Goal: Task Accomplishment & Management: Manage account settings

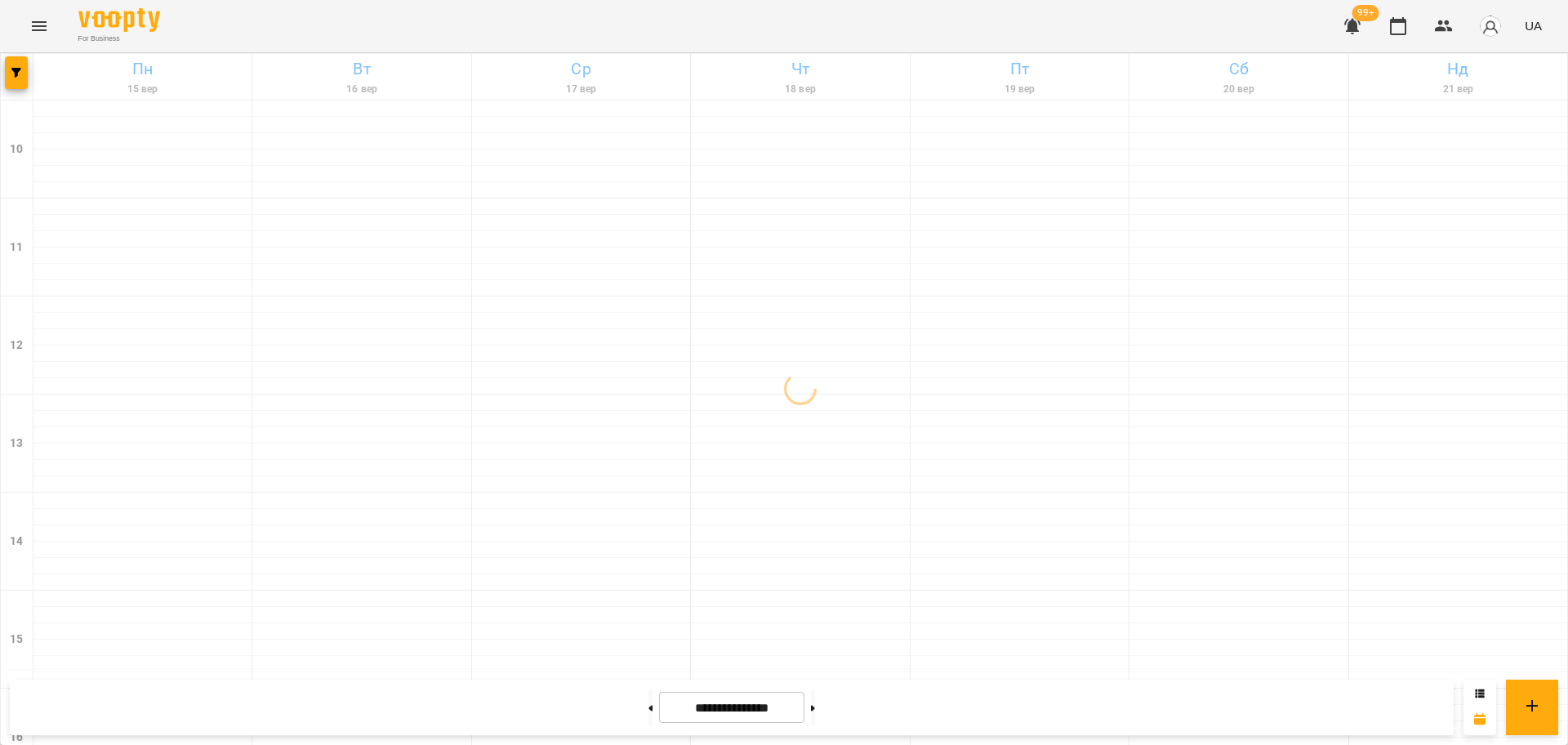
scroll to position [703, 0]
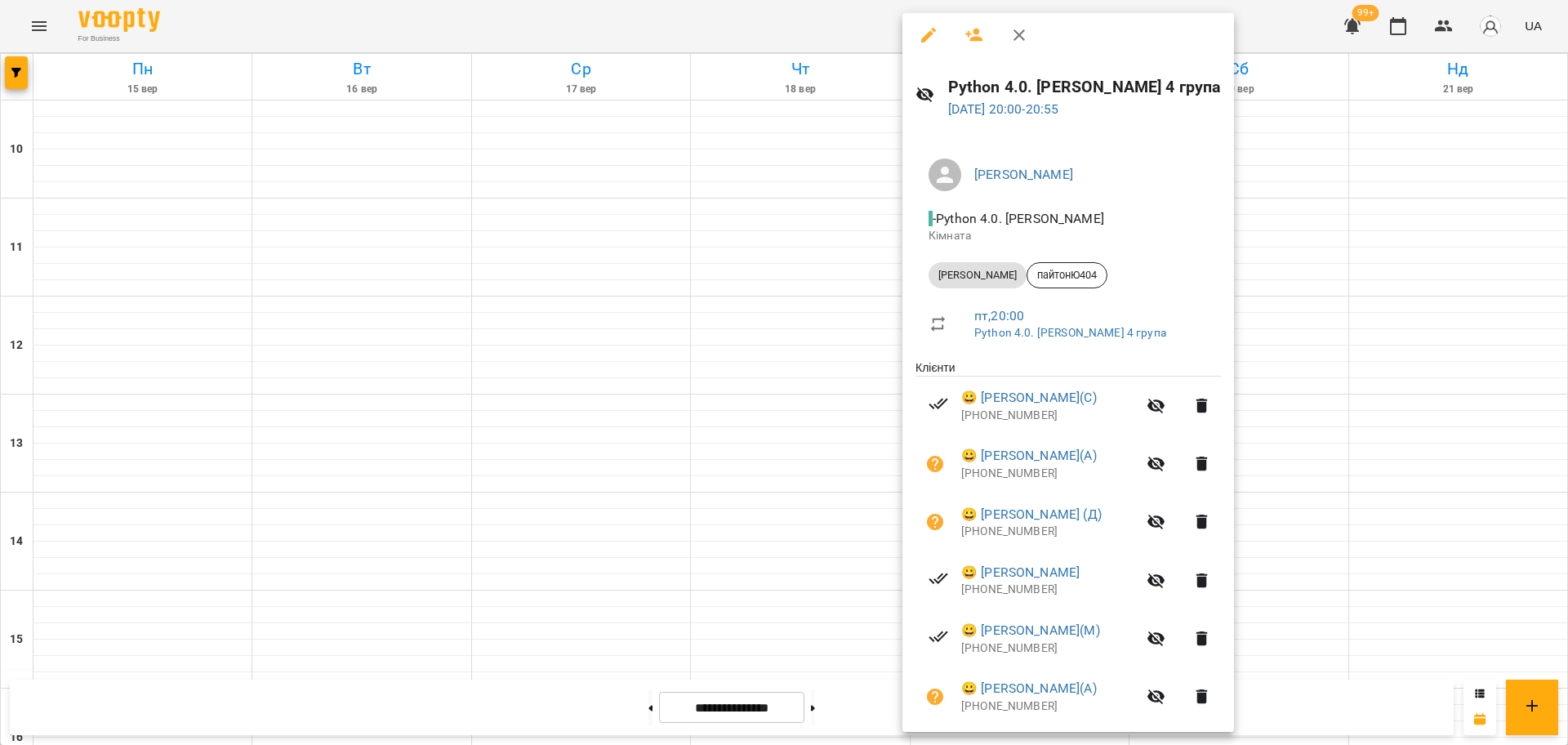
scroll to position [0, 0]
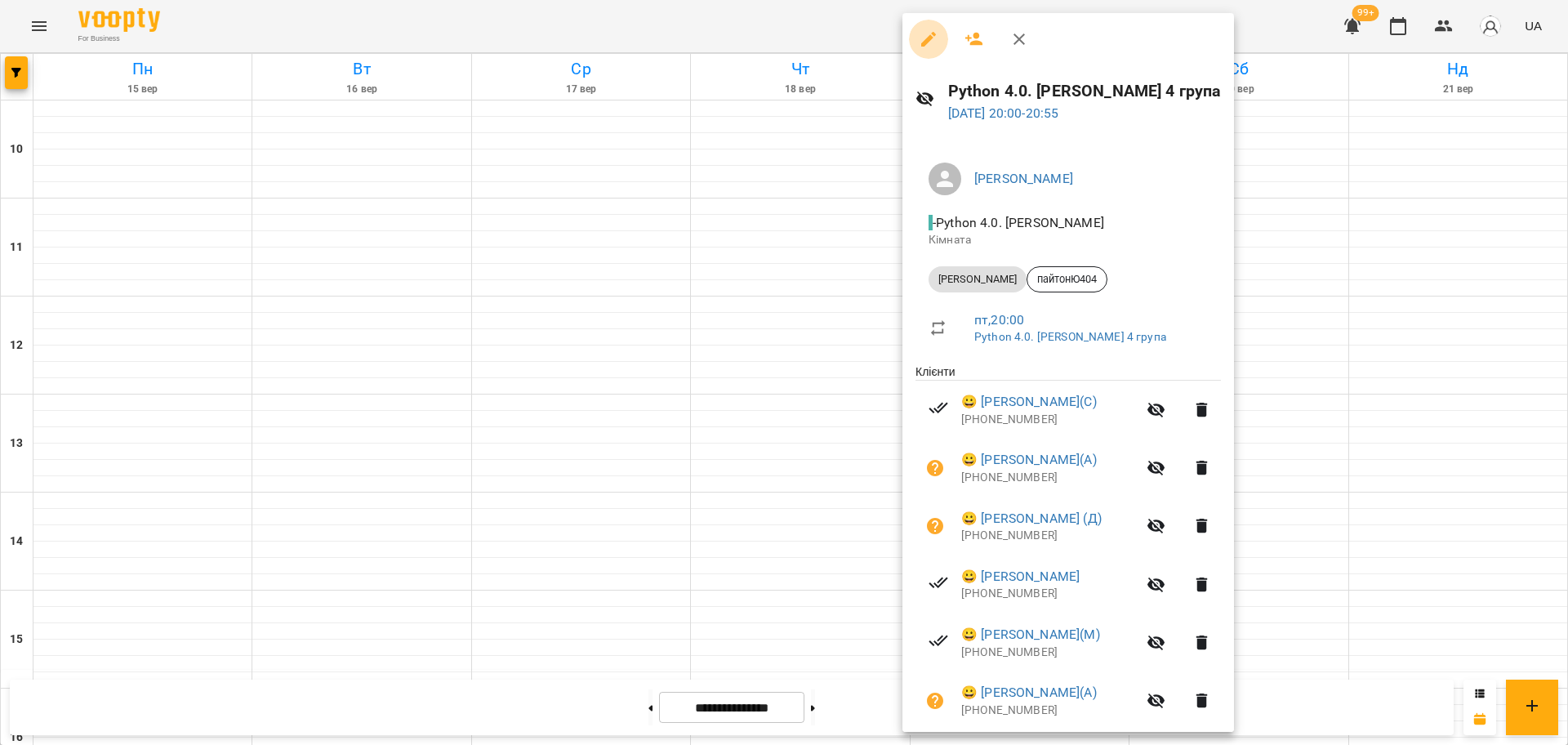
click at [923, 31] on icon "button" at bounding box center [929, 39] width 20 height 20
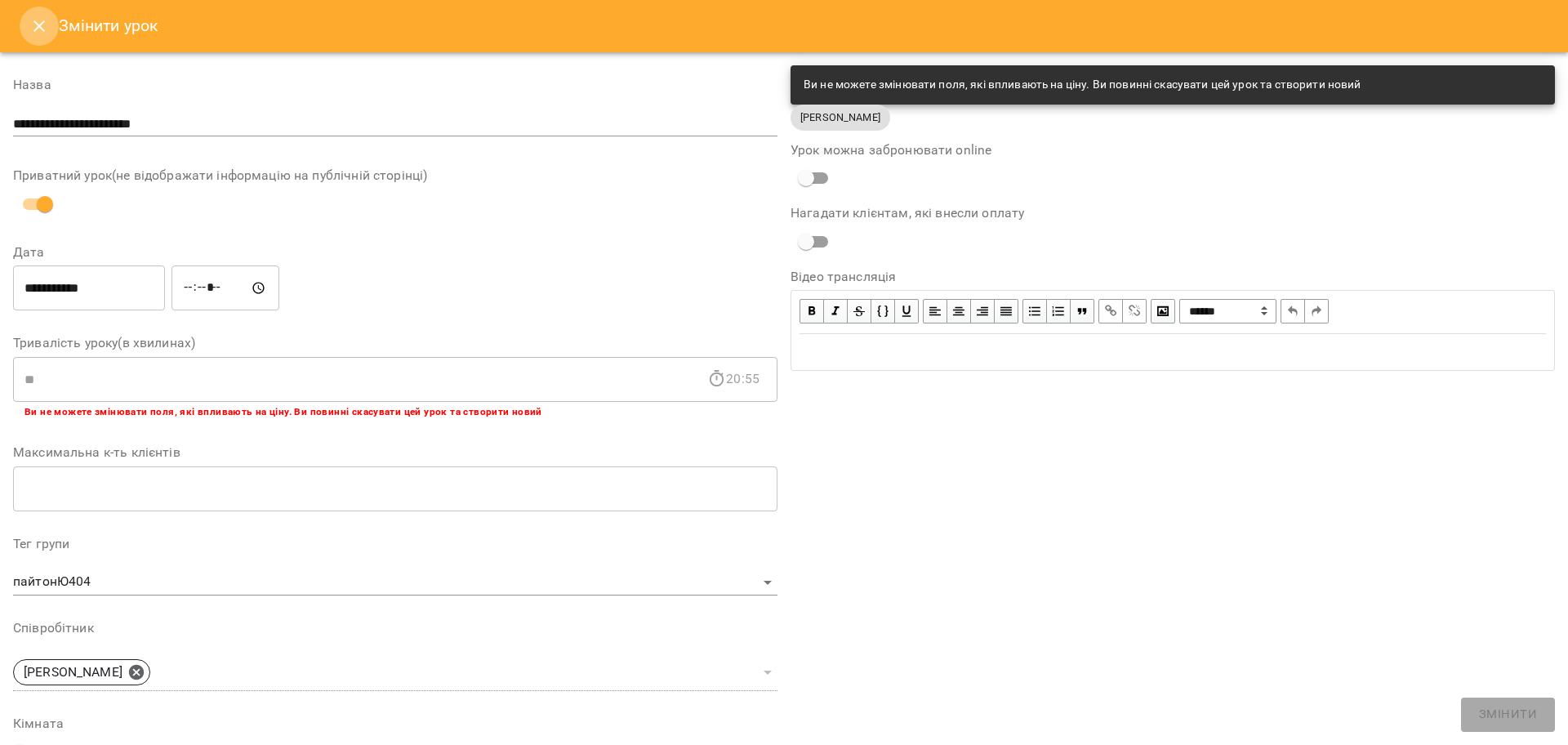
click at [41, 22] on icon "Close" at bounding box center [39, 27] width 20 height 20
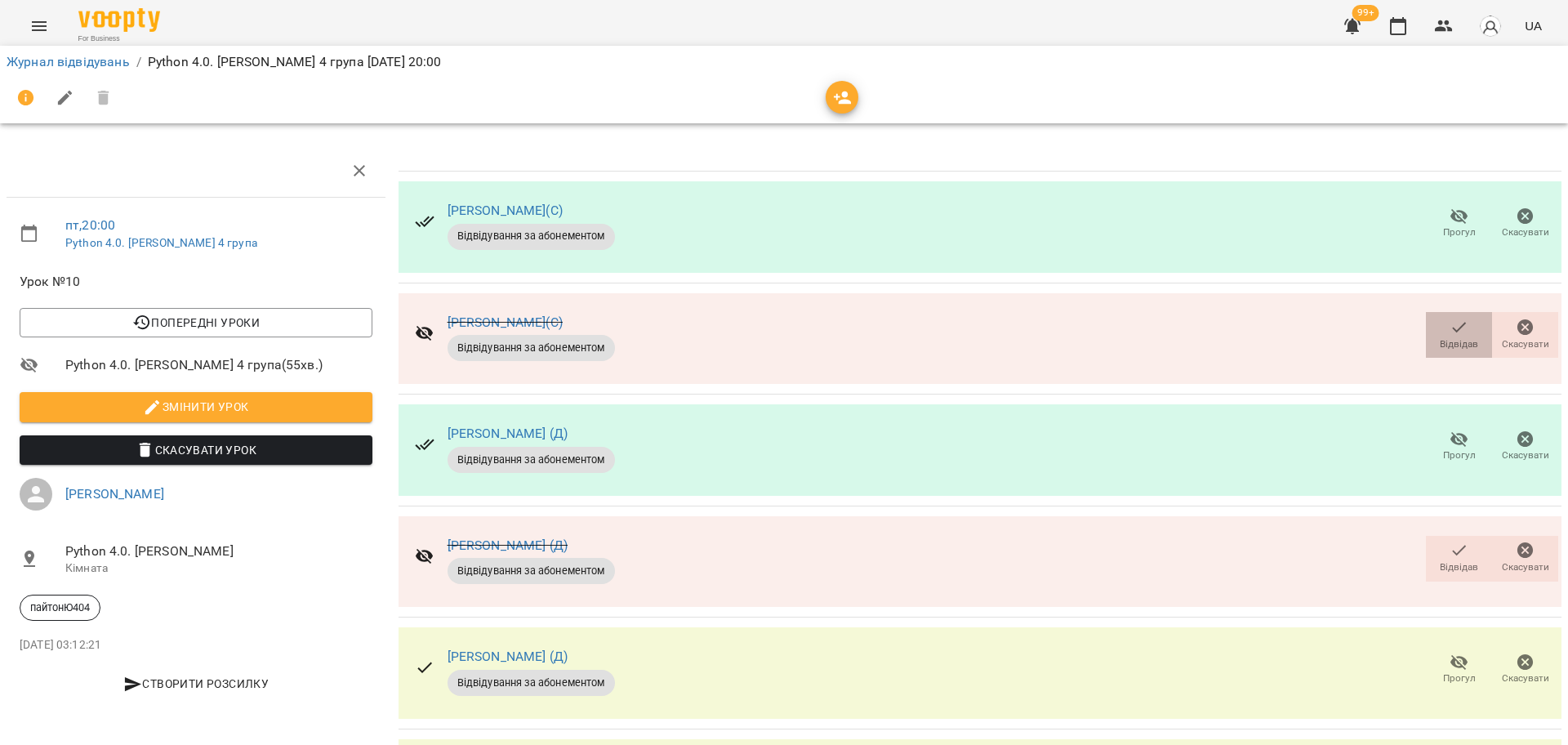
click at [1435, 334] on span "Відвідав" at bounding box center [1458, 334] width 46 height 32
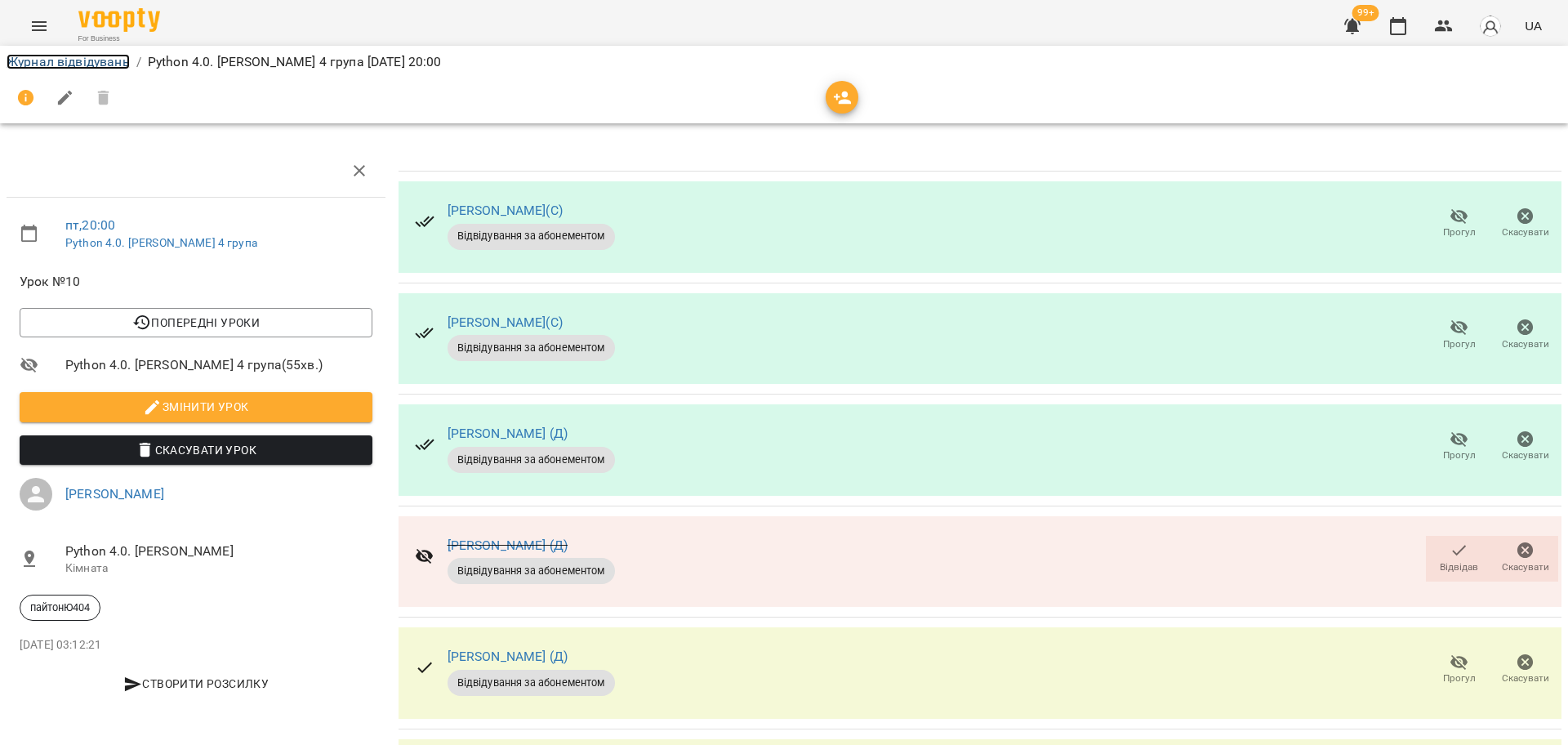
click at [114, 55] on link "Журнал відвідувань" at bounding box center [69, 62] width 124 height 16
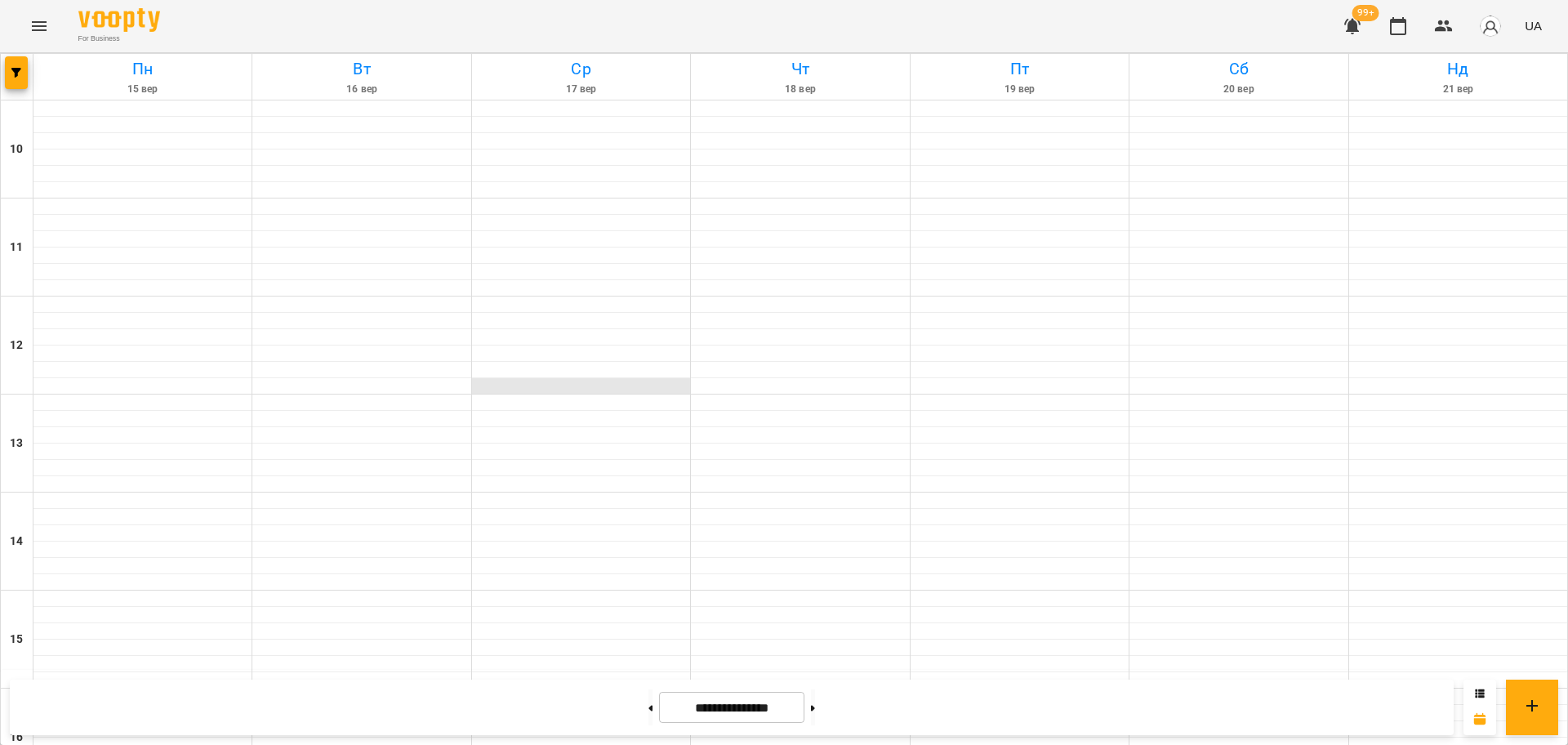
scroll to position [703, 0]
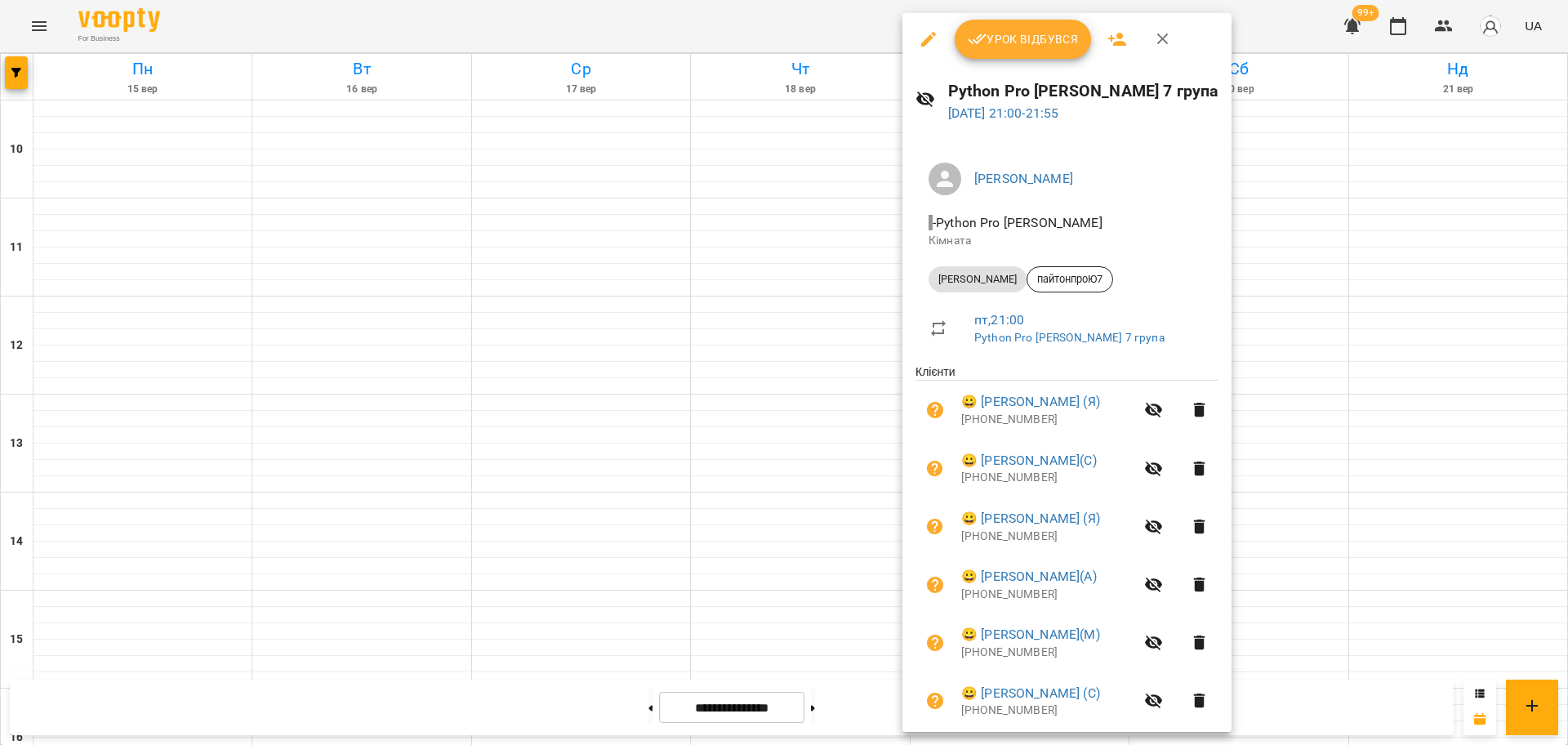
click at [1291, 32] on div at bounding box center [784, 372] width 1568 height 745
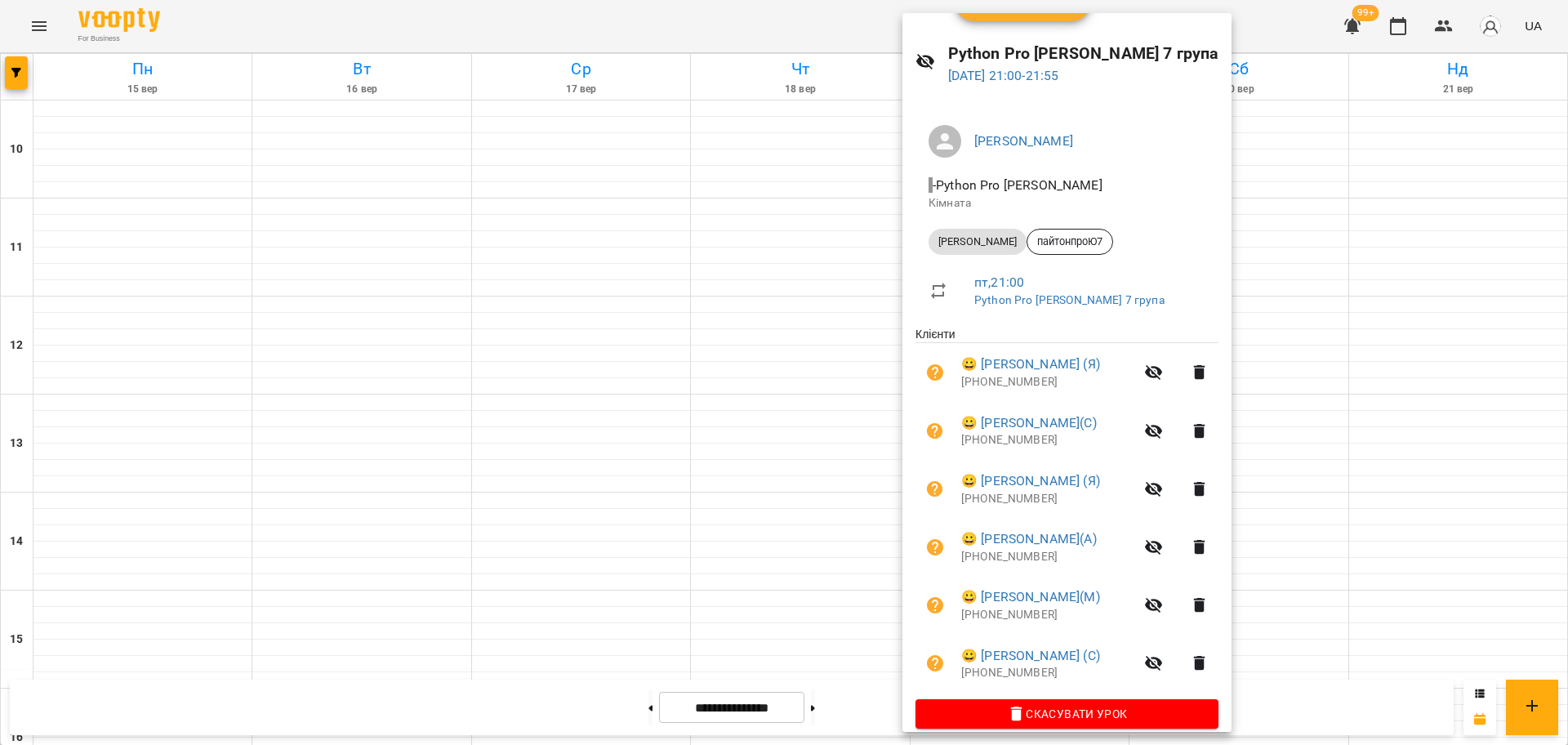
scroll to position [56, 0]
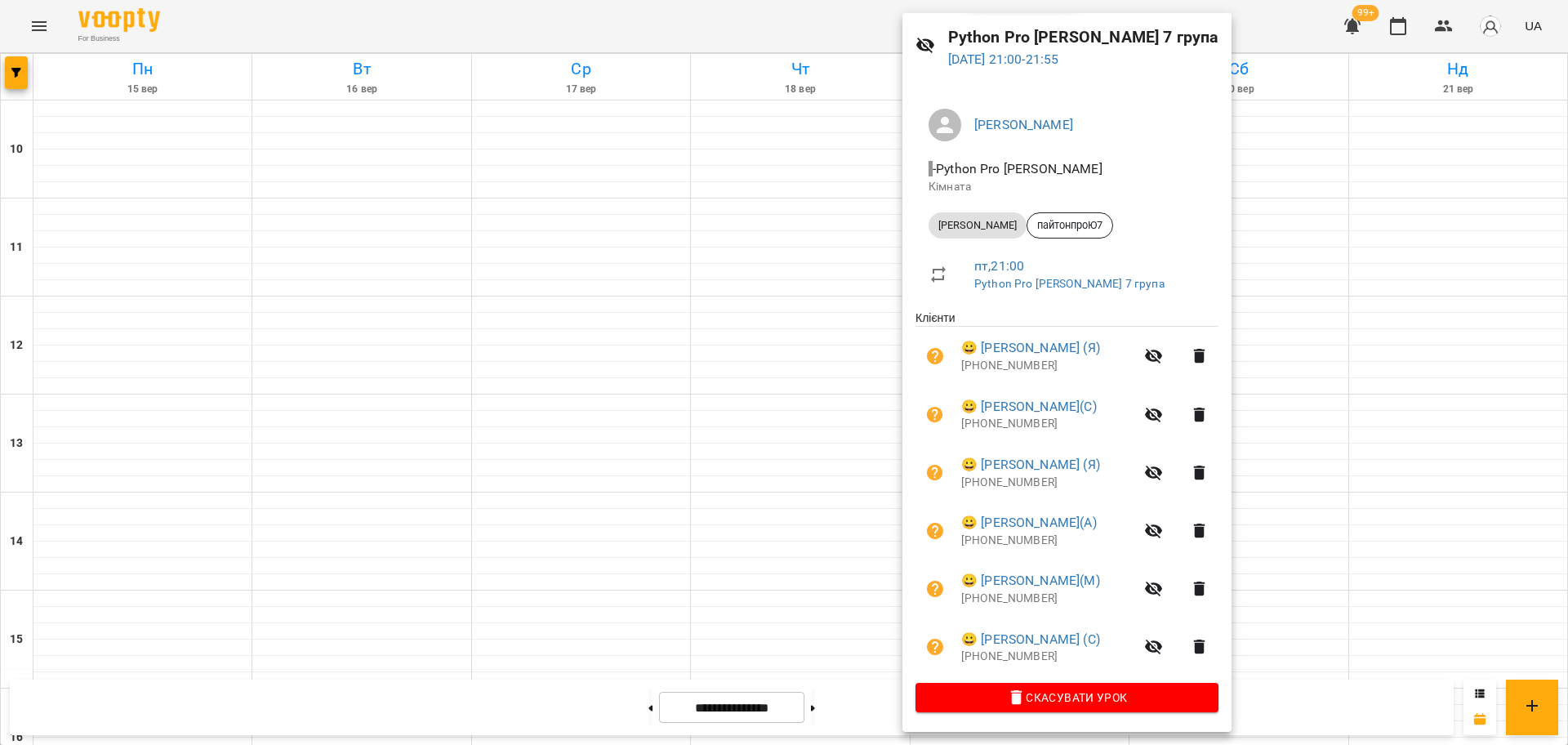
click at [808, 22] on div at bounding box center [784, 372] width 1568 height 745
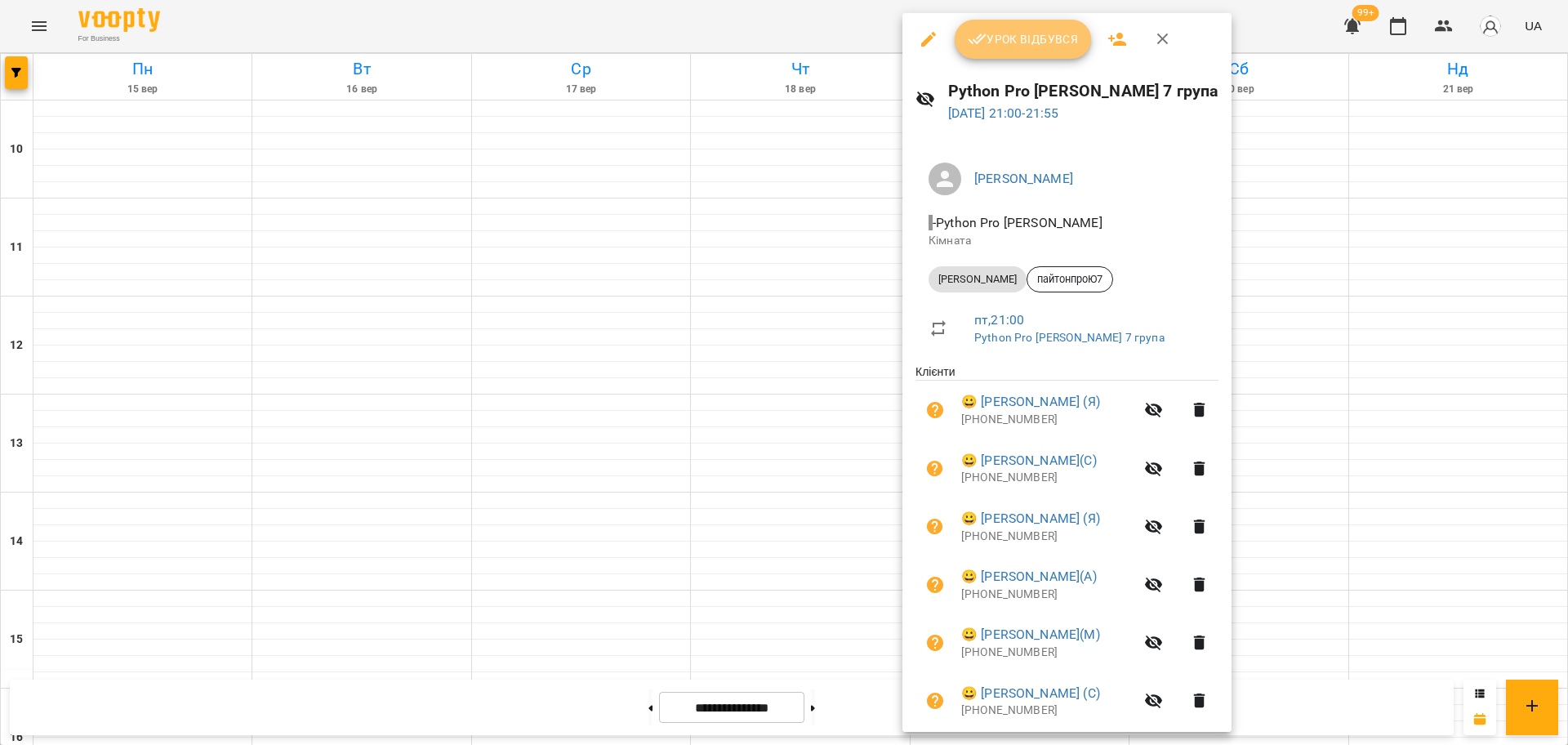
click at [1007, 24] on button "Урок відбувся" at bounding box center [1023, 39] width 137 height 39
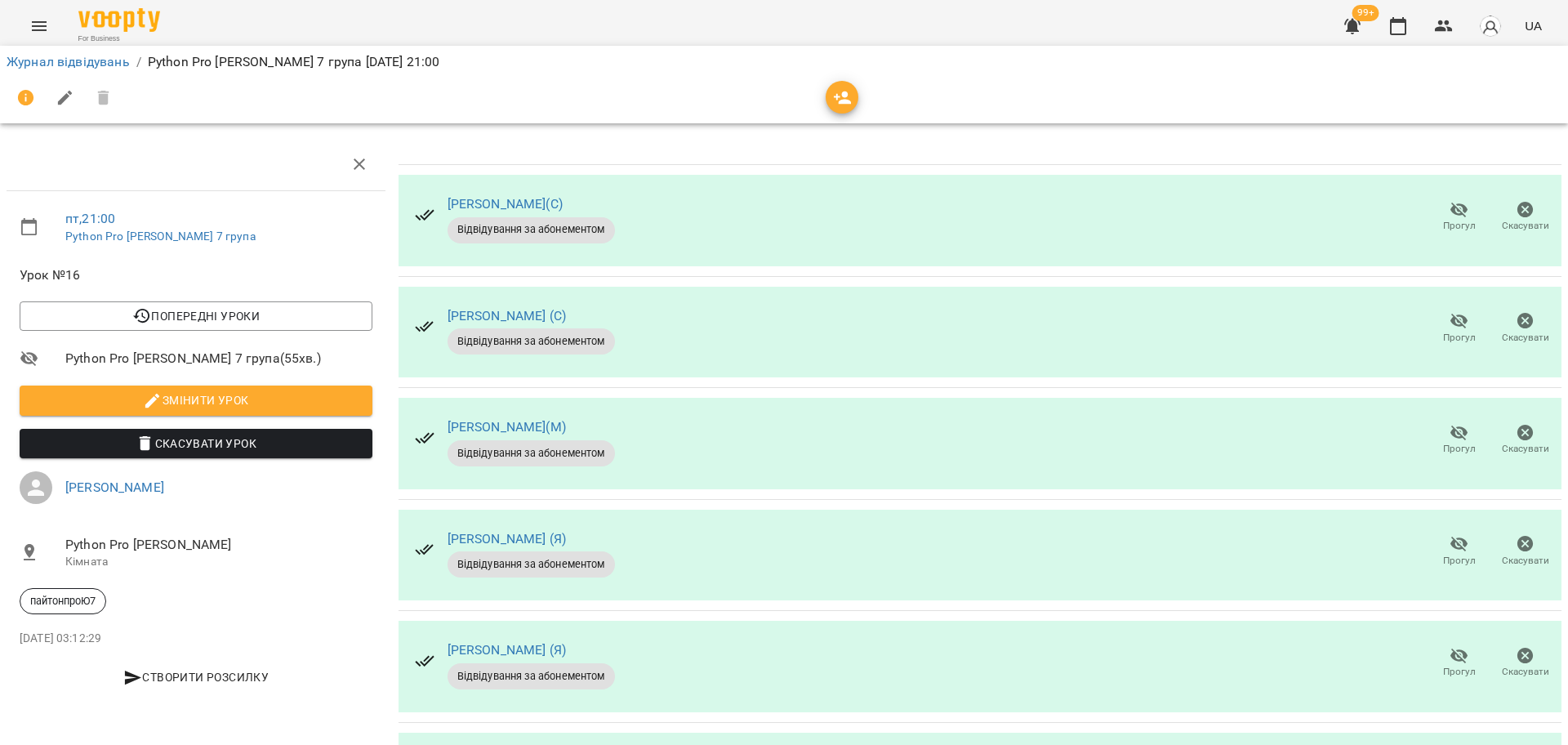
scroll to position [124, 0]
click at [1444, 554] on span "Прогул" at bounding box center [1459, 560] width 32 height 14
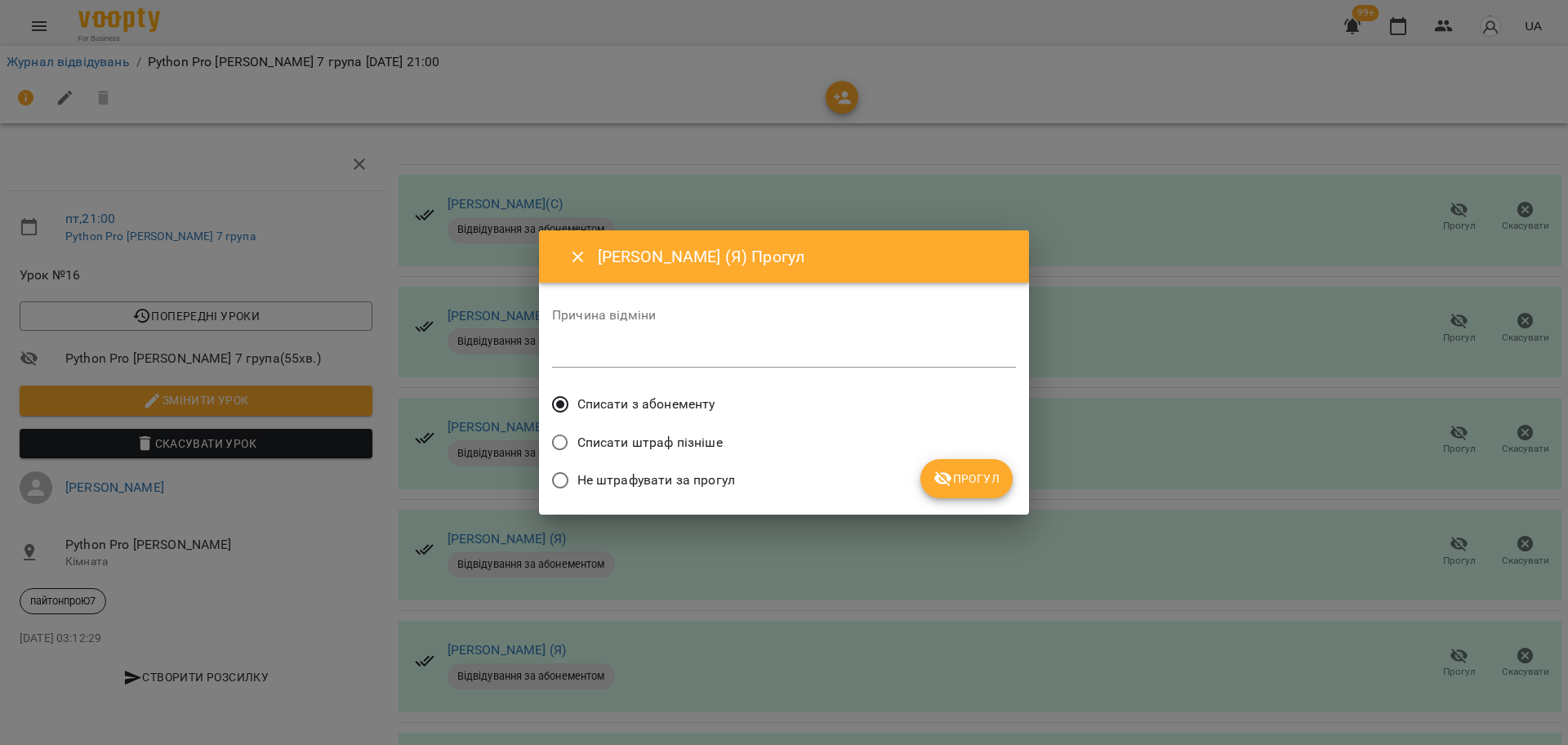
click at [965, 463] on button "Прогул" at bounding box center [966, 478] width 92 height 39
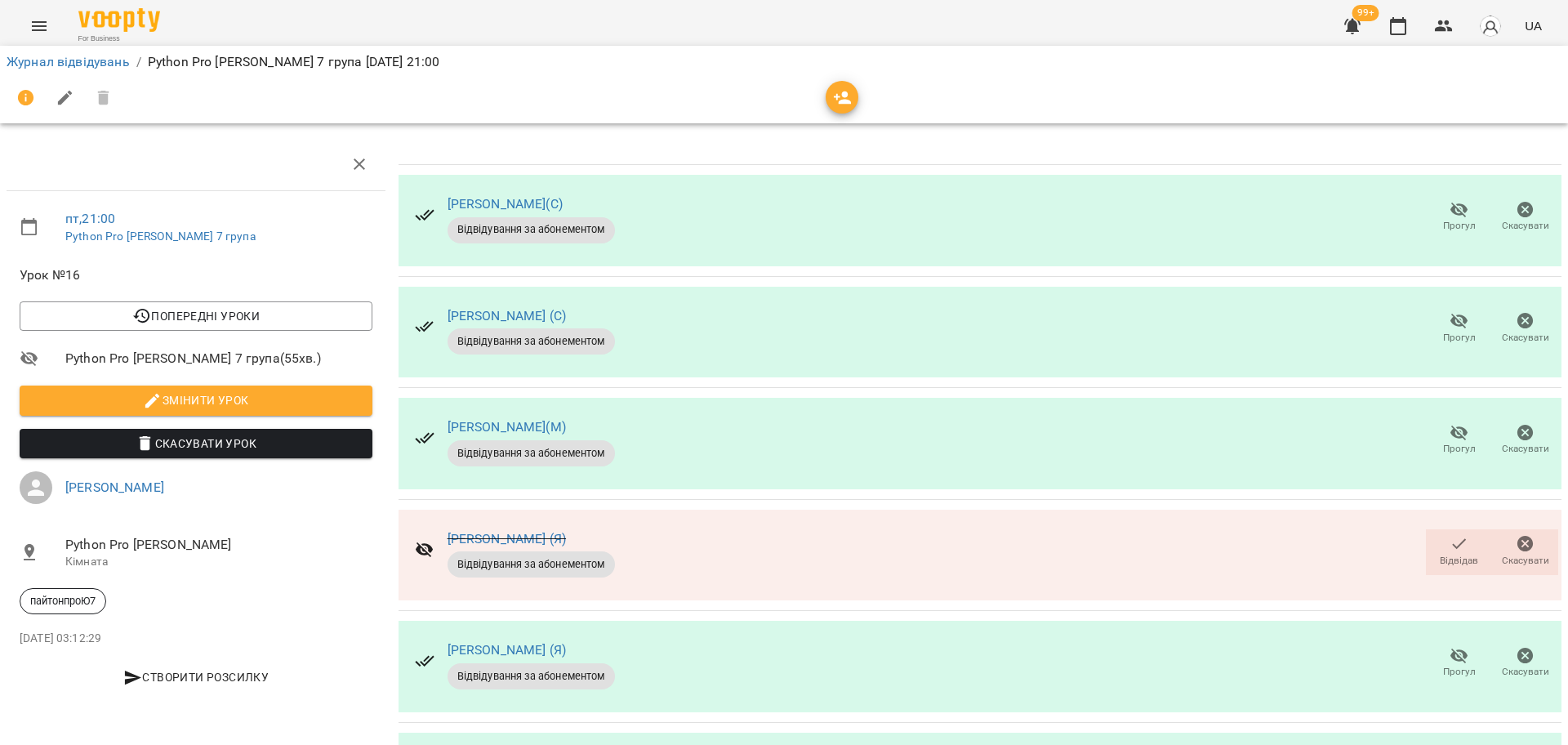
scroll to position [0, 0]
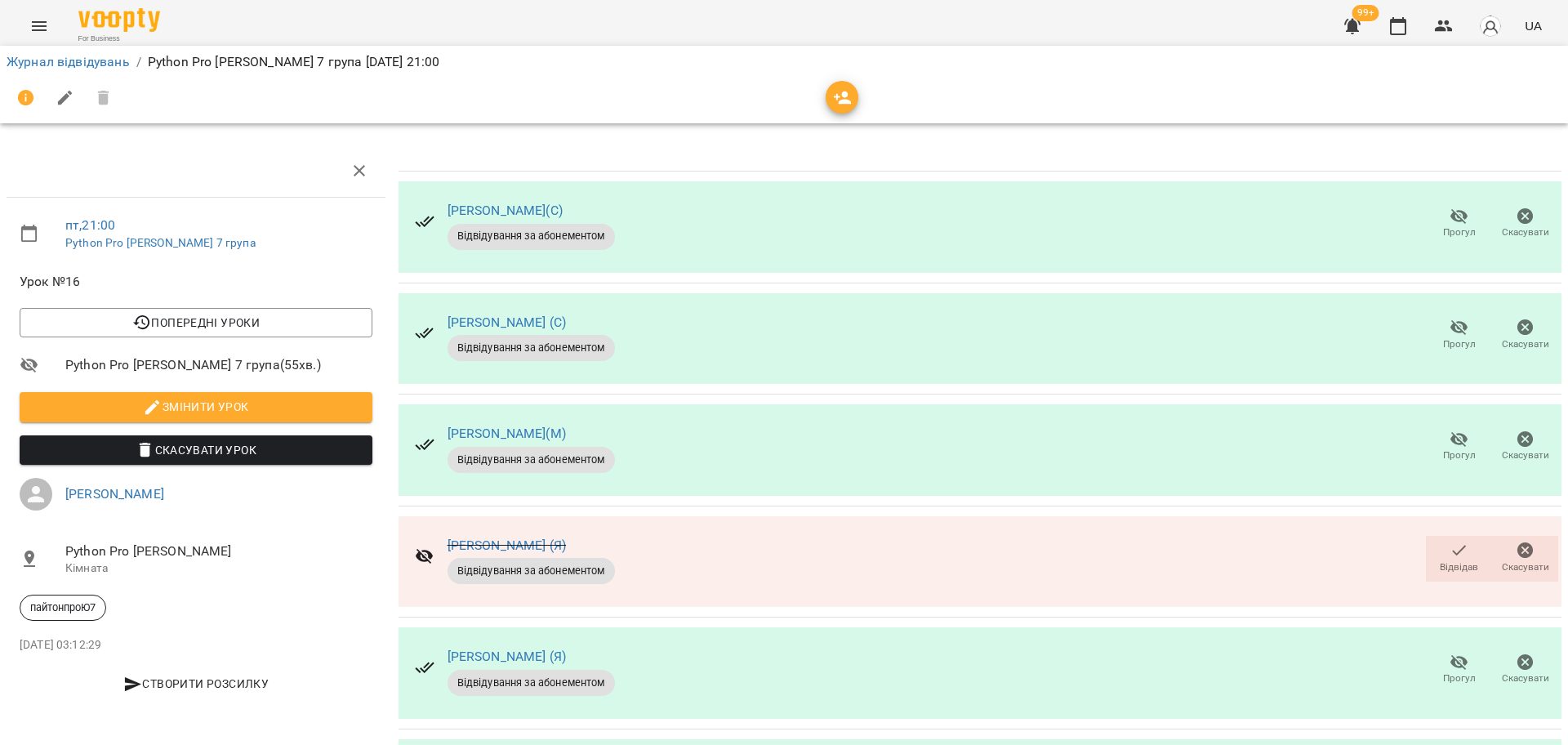
click at [1443, 338] on span "Прогул" at bounding box center [1459, 345] width 32 height 14
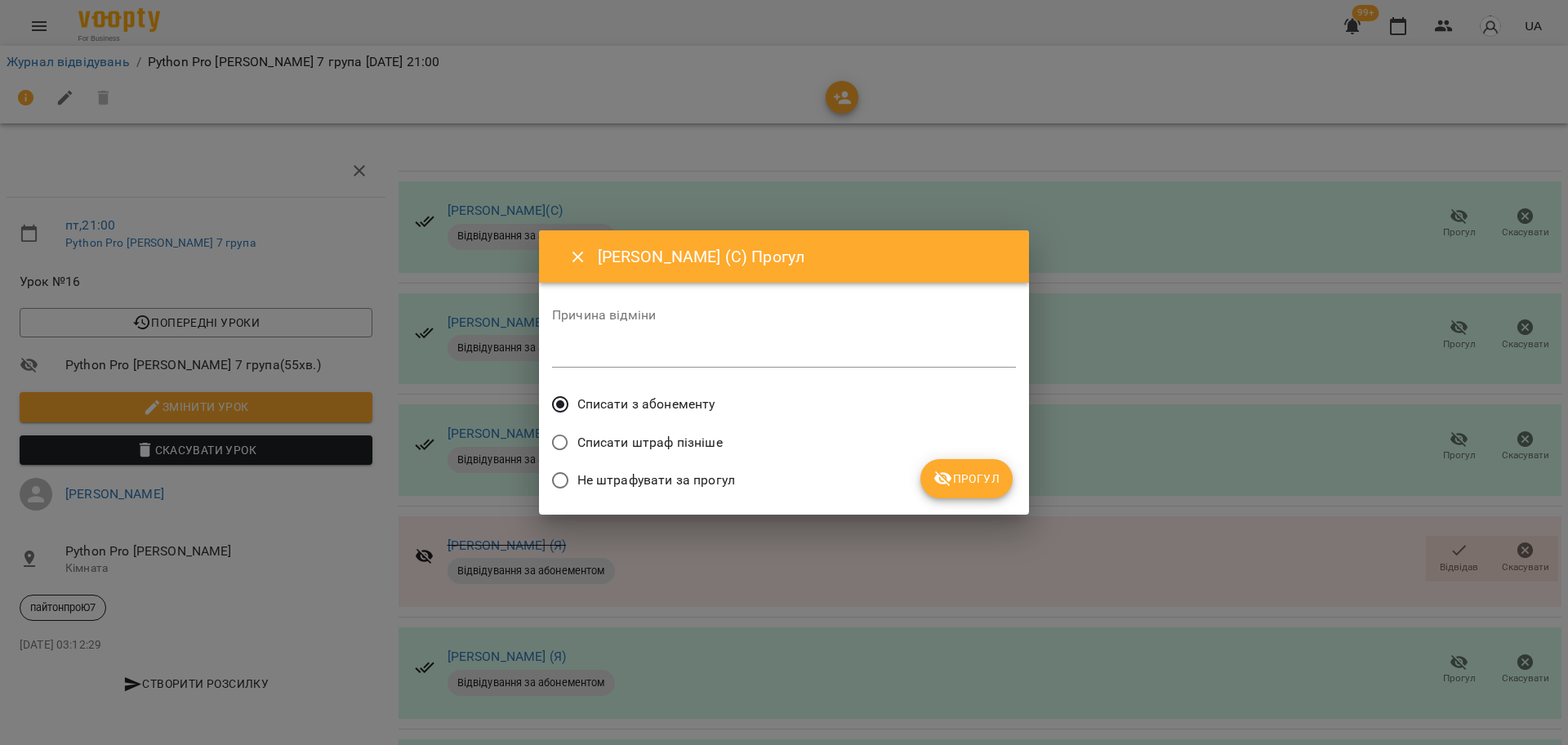
click at [976, 483] on span "Прогул" at bounding box center [966, 478] width 66 height 20
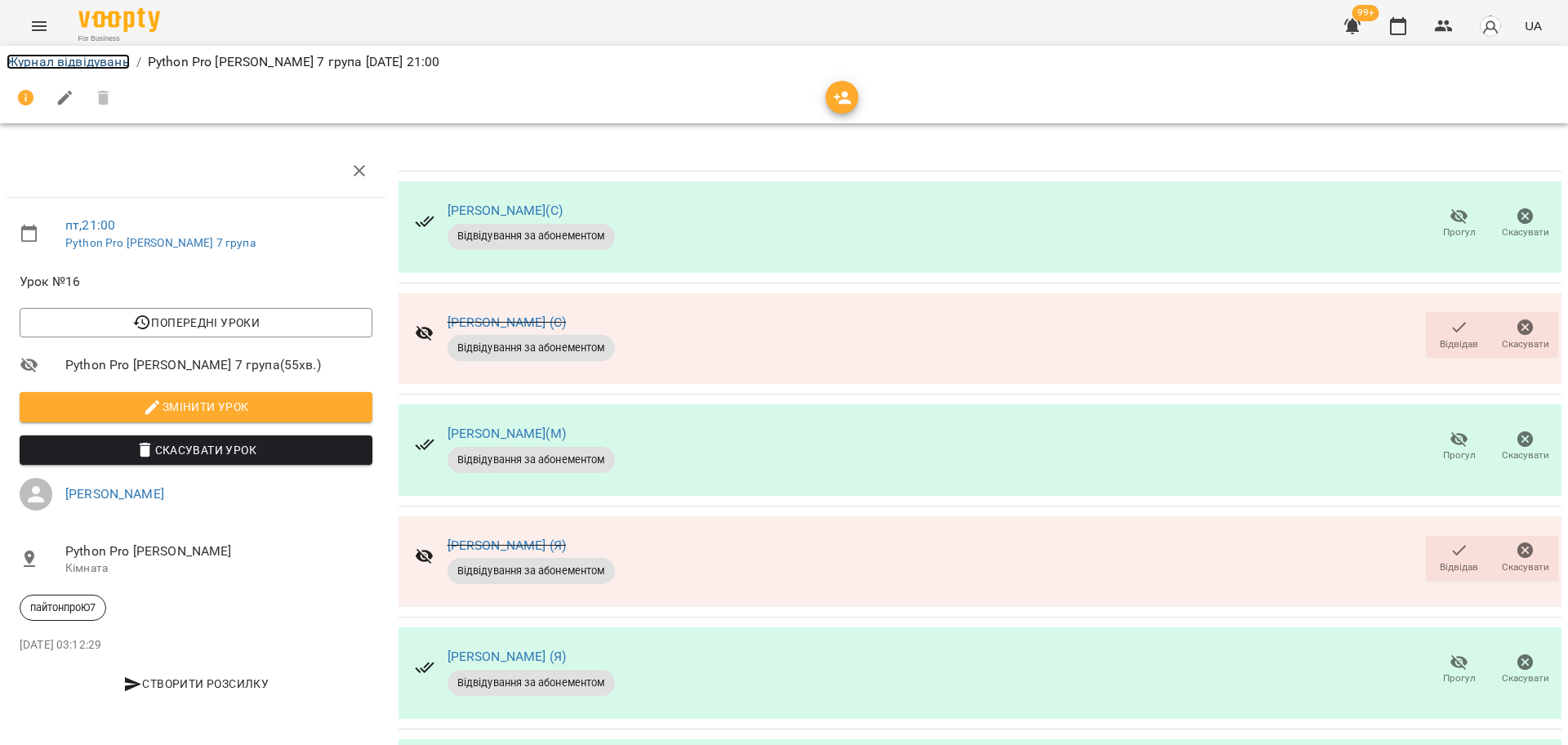
click at [51, 66] on link "Журнал відвідувань" at bounding box center [69, 62] width 124 height 16
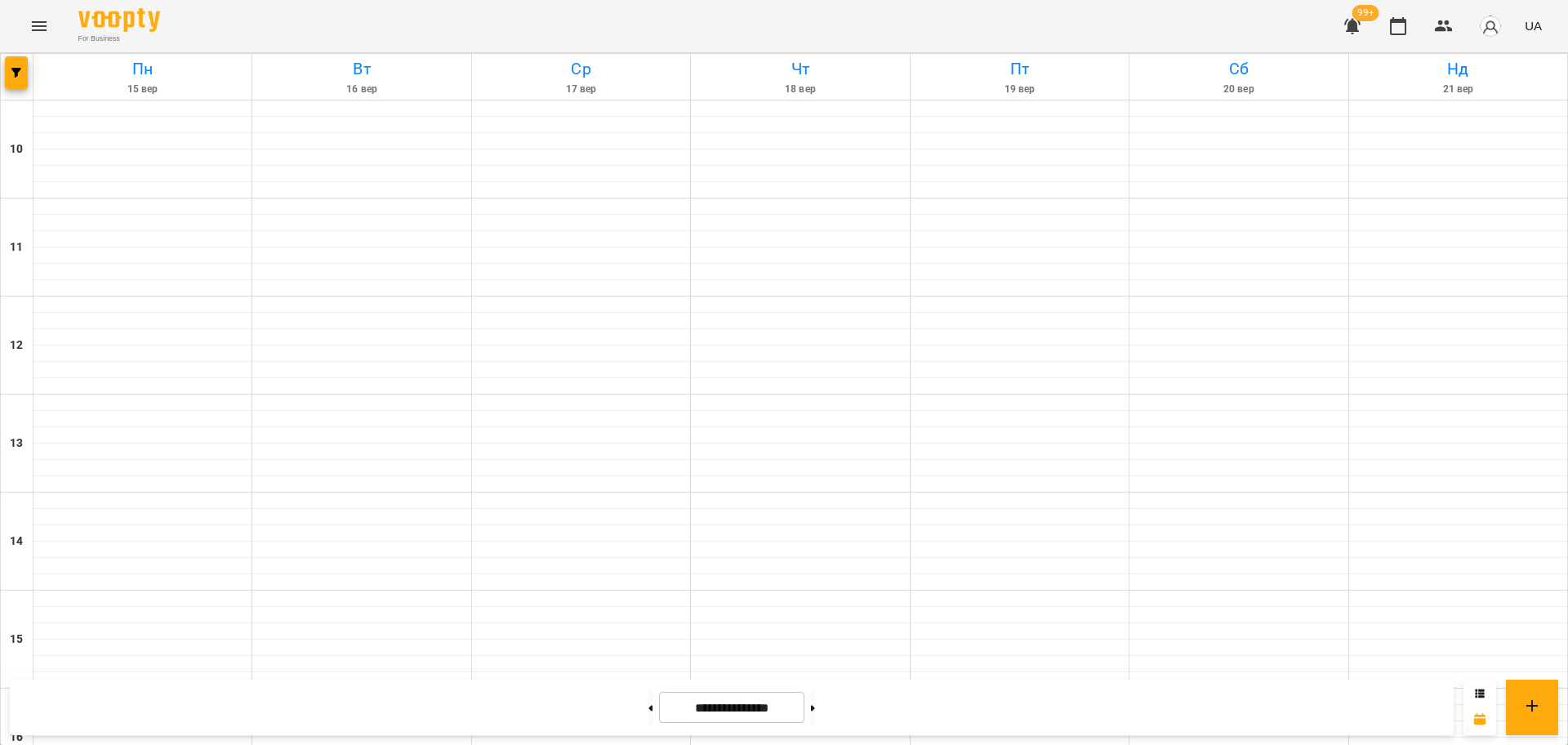
scroll to position [703, 0]
click at [1357, 26] on icon "button" at bounding box center [1352, 27] width 17 height 16
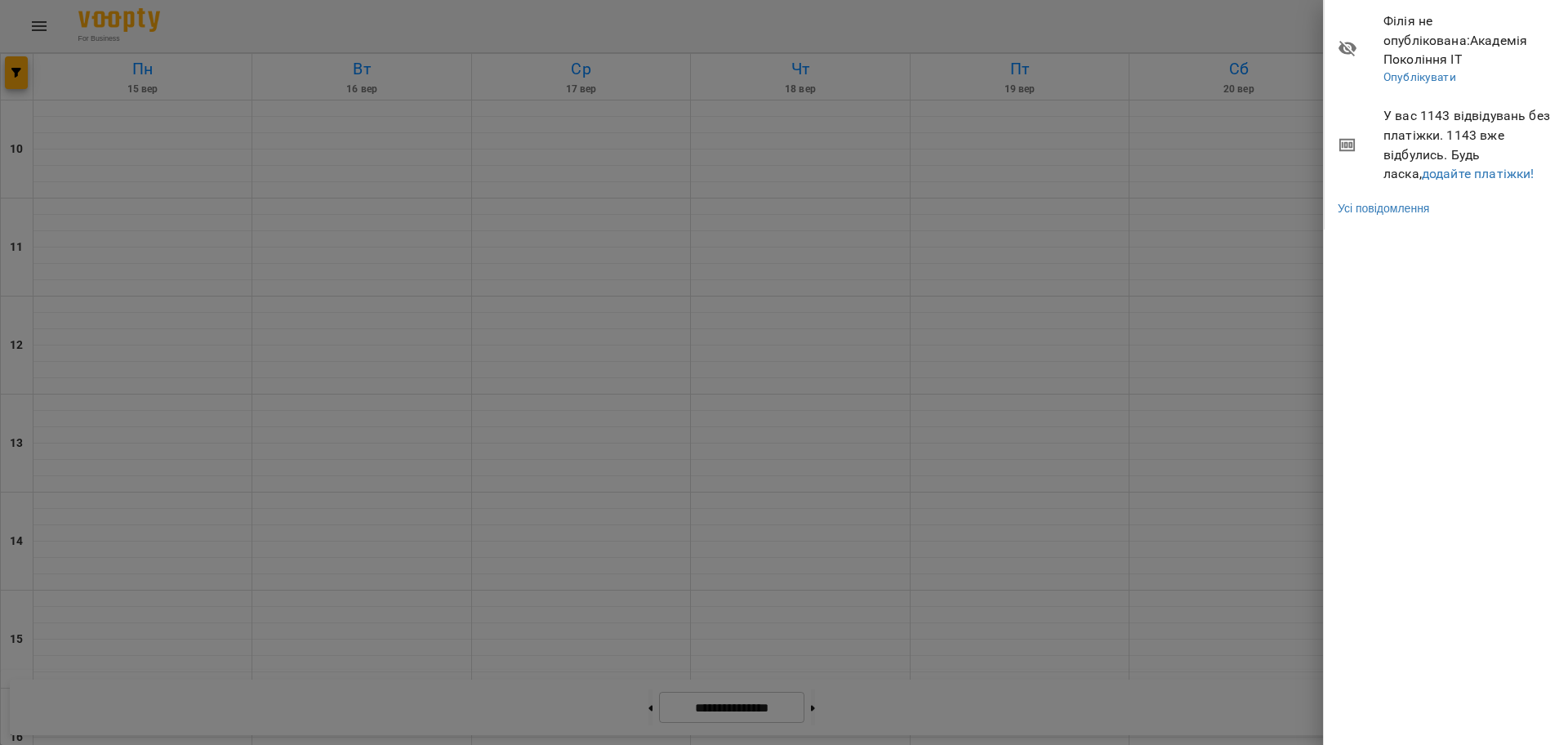
click at [1126, 15] on div at bounding box center [784, 372] width 1568 height 745
